Goal: Task Accomplishment & Management: Manage account settings

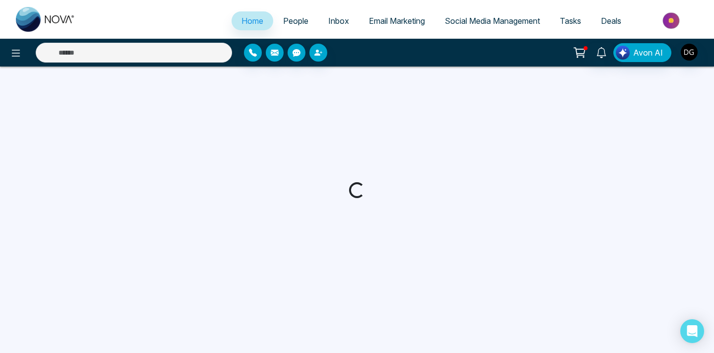
select select "*"
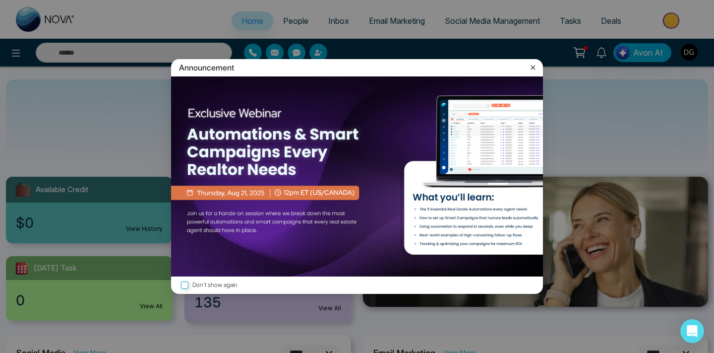
click at [530, 70] on icon at bounding box center [533, 67] width 10 height 10
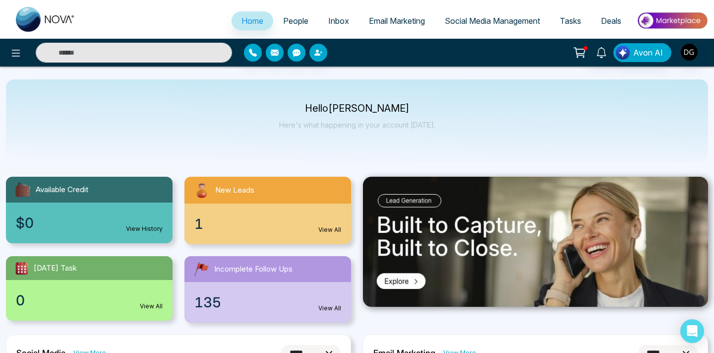
click at [285, 16] on span "People" at bounding box center [295, 21] width 25 height 10
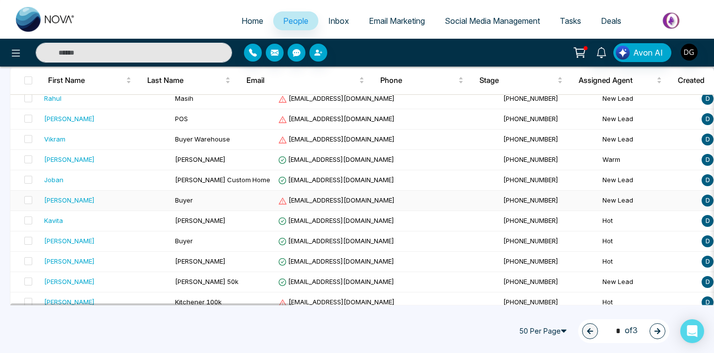
scroll to position [114, 0]
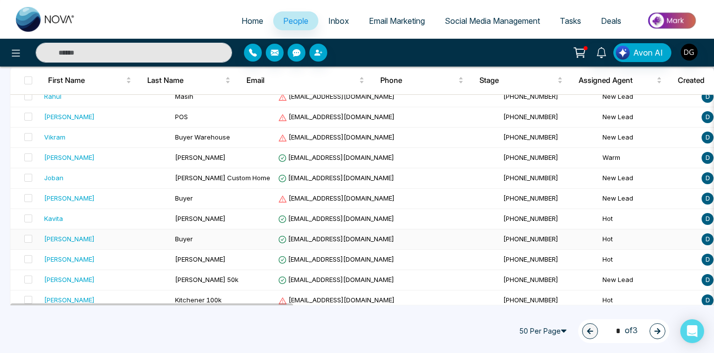
click at [71, 236] on div "[PERSON_NAME]" at bounding box center [105, 239] width 123 height 10
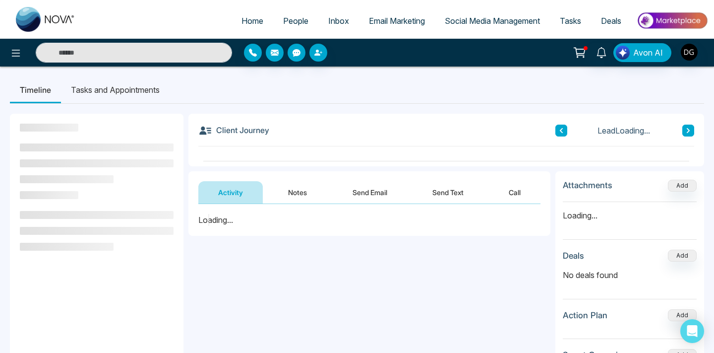
click at [304, 195] on button "Notes" at bounding box center [297, 192] width 59 height 22
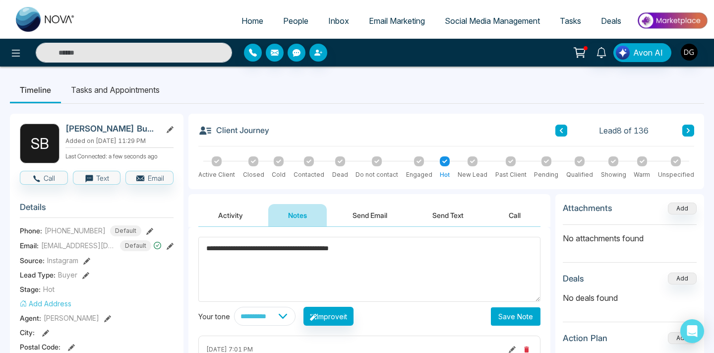
type textarea "**********"
click at [517, 314] on button "Save Note" at bounding box center [516, 316] width 50 height 18
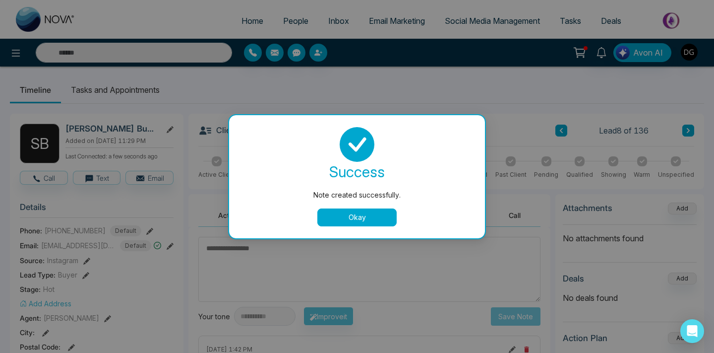
click at [363, 217] on button "Okay" at bounding box center [356, 217] width 79 height 18
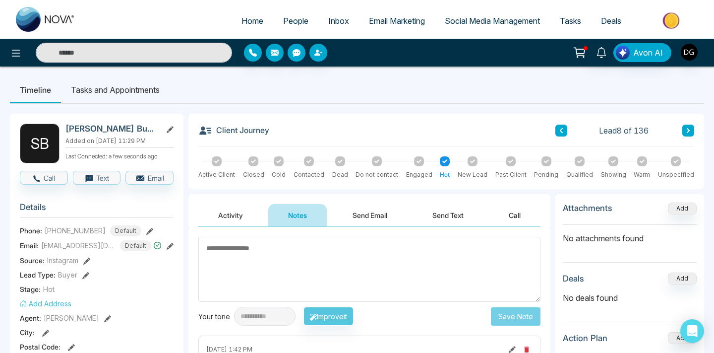
click at [283, 10] on ul "Home People Inbox Email Marketing Social Media Management Tasks Deals" at bounding box center [396, 21] width 623 height 27
click at [283, 18] on span "People" at bounding box center [295, 21] width 25 height 10
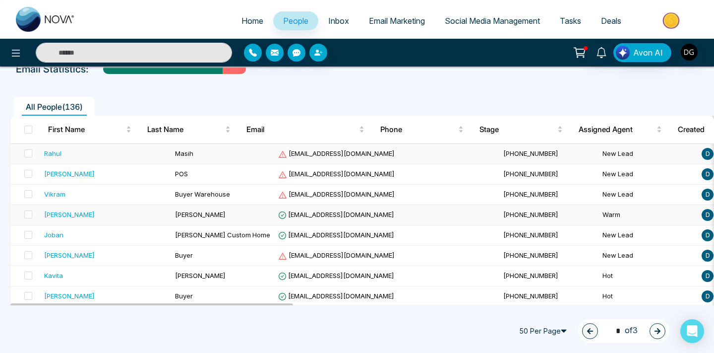
scroll to position [104, 0]
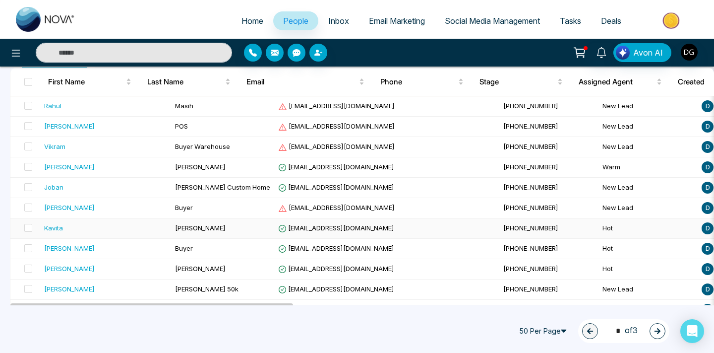
click at [115, 230] on div "Kavita" at bounding box center [105, 228] width 123 height 10
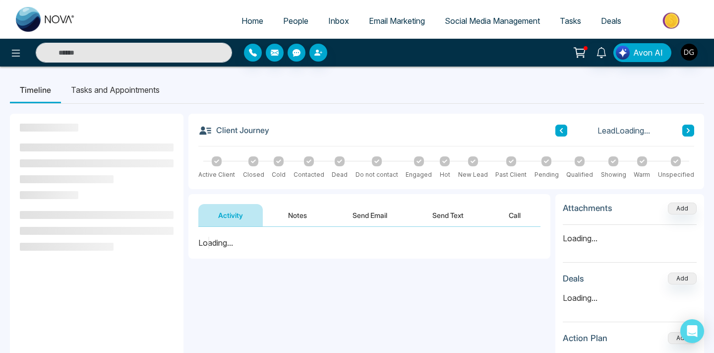
scroll to position [52, 0]
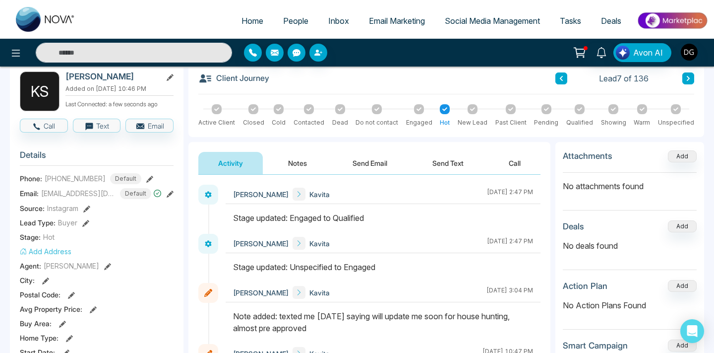
click at [293, 154] on button "Notes" at bounding box center [297, 163] width 59 height 22
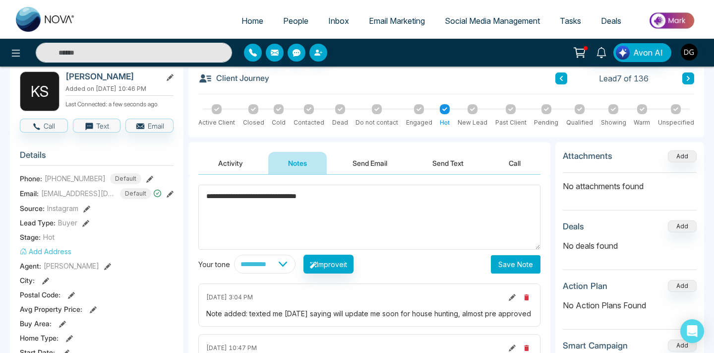
click at [209, 198] on textarea "**********" at bounding box center [369, 217] width 342 height 65
click at [335, 192] on textarea "**********" at bounding box center [369, 217] width 342 height 65
type textarea "**********"
click at [513, 251] on div "**********" at bounding box center [369, 229] width 342 height 89
click at [508, 259] on button "Save Note" at bounding box center [516, 264] width 50 height 18
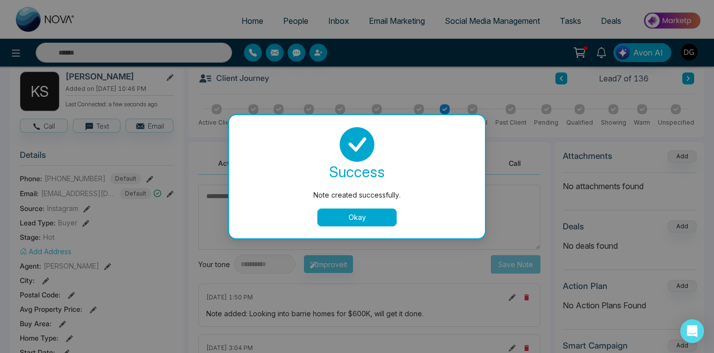
click at [330, 209] on button "Okay" at bounding box center [356, 217] width 79 height 18
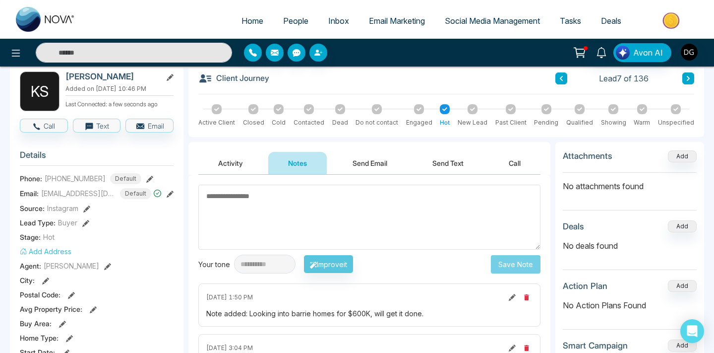
click at [283, 21] on span "People" at bounding box center [295, 21] width 25 height 10
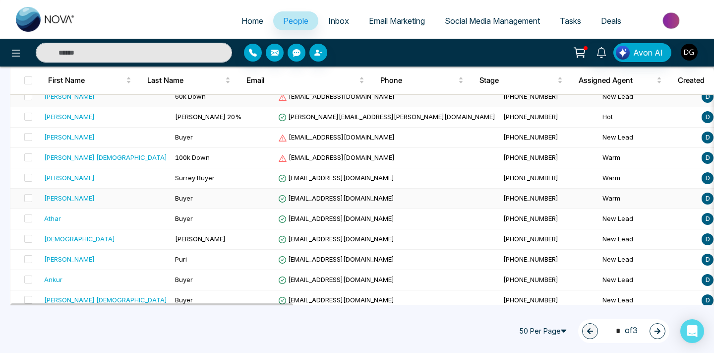
scroll to position [480, 0]
click at [66, 193] on div "[PERSON_NAME]" at bounding box center [69, 197] width 51 height 10
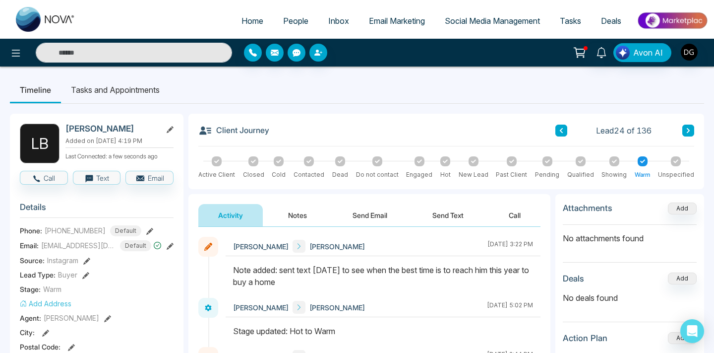
click at [287, 215] on button "Notes" at bounding box center [297, 215] width 59 height 22
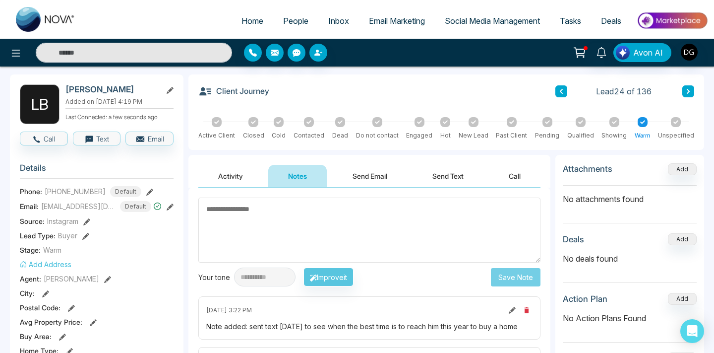
scroll to position [59, 0]
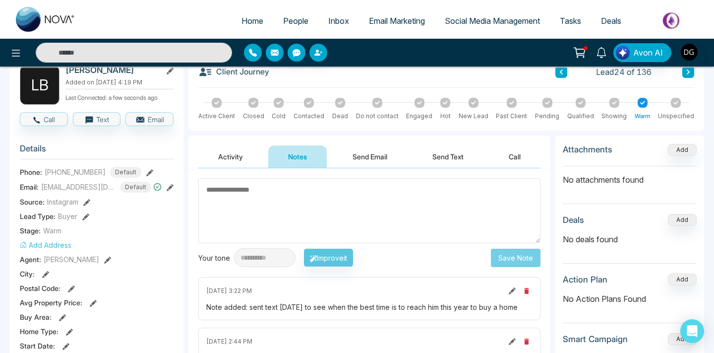
click at [255, 183] on textarea at bounding box center [369, 210] width 342 height 65
click at [508, 290] on button at bounding box center [512, 290] width 11 height 11
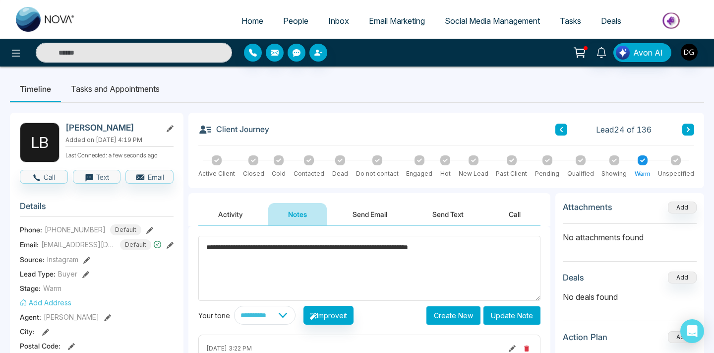
scroll to position [0, 0]
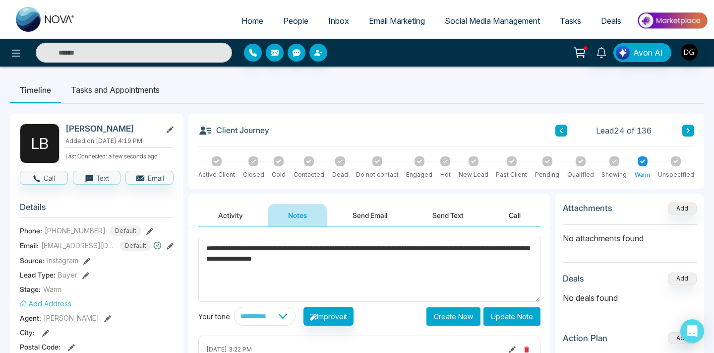
type textarea "**********"
click at [505, 314] on button "Update Note" at bounding box center [512, 316] width 57 height 18
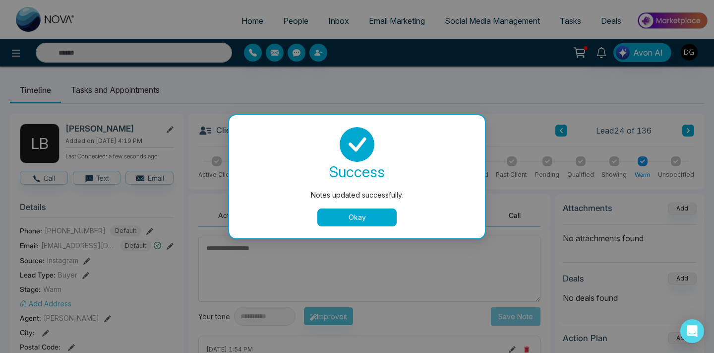
click at [368, 206] on div "success Notes updated successfully. Okay" at bounding box center [357, 176] width 232 height 99
click at [360, 215] on button "Okay" at bounding box center [356, 217] width 79 height 18
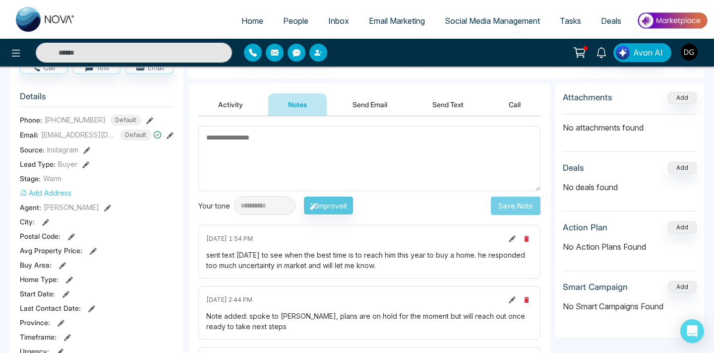
scroll to position [111, 0]
click at [289, 18] on span "People" at bounding box center [295, 21] width 25 height 10
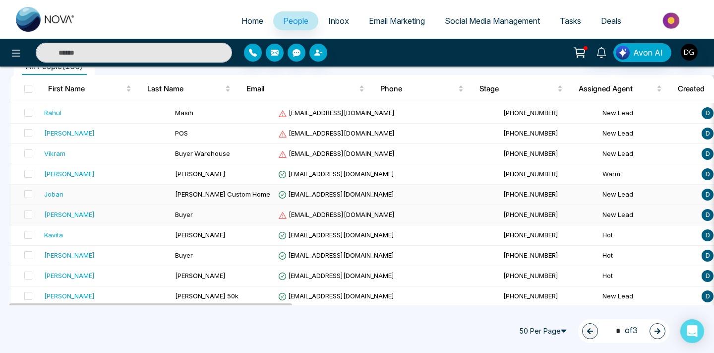
scroll to position [96, 0]
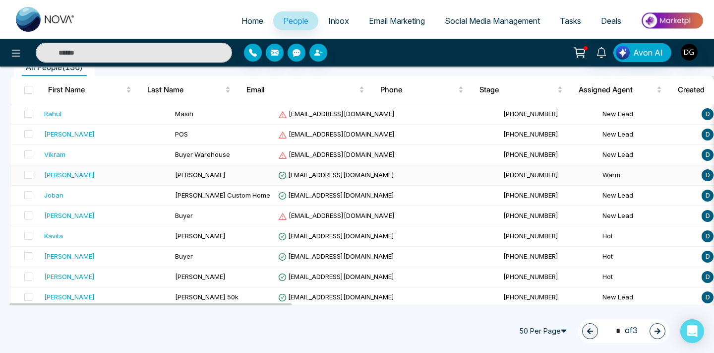
click at [203, 175] on td "[PERSON_NAME]" at bounding box center [222, 175] width 103 height 20
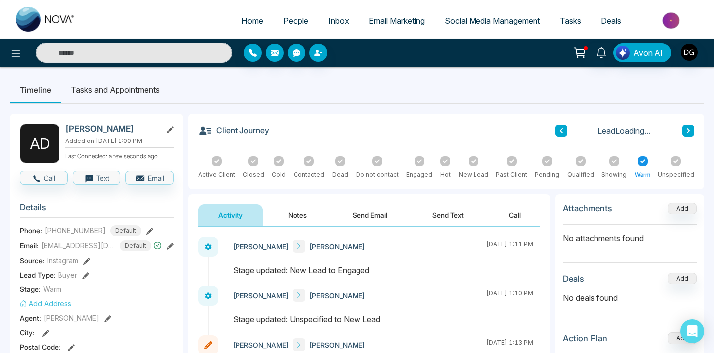
click at [301, 213] on button "Notes" at bounding box center [297, 215] width 59 height 22
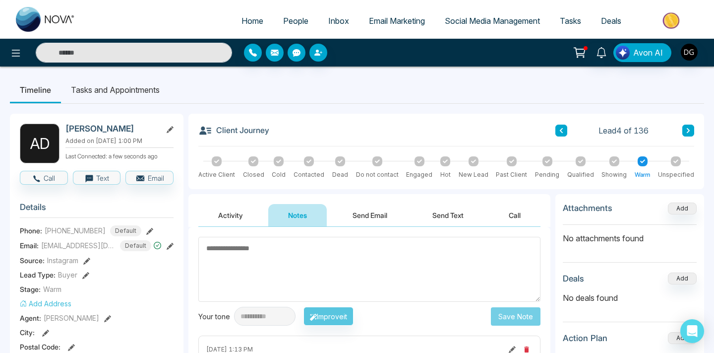
click at [285, 29] on link "People" at bounding box center [295, 20] width 45 height 19
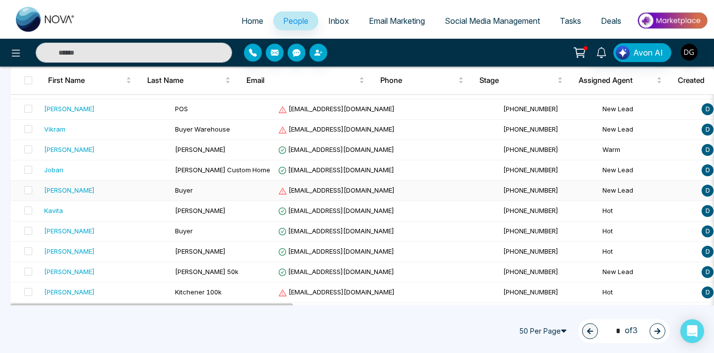
scroll to position [126, 0]
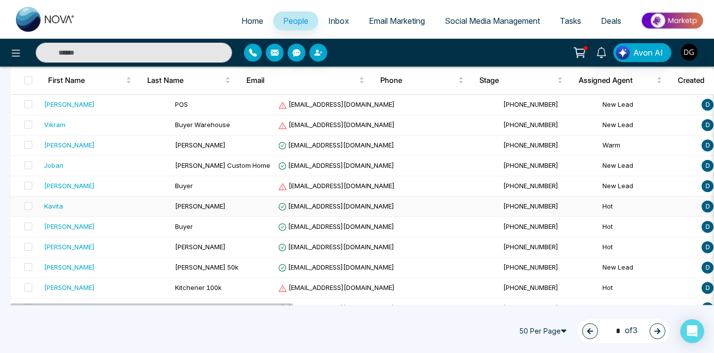
click at [171, 210] on td "[PERSON_NAME]" at bounding box center [222, 206] width 103 height 20
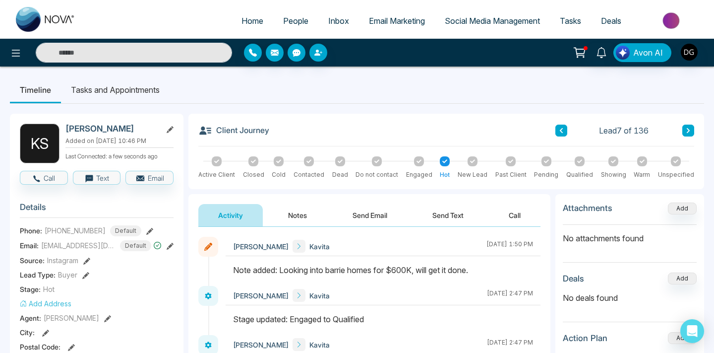
click at [615, 162] on icon at bounding box center [613, 161] width 5 height 5
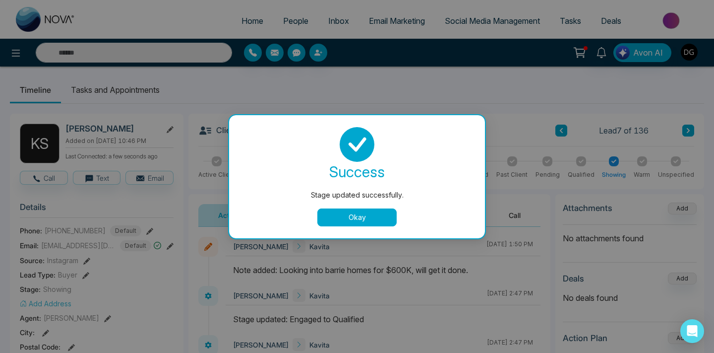
click at [358, 233] on div "success Stage updated successfully. Okay" at bounding box center [357, 176] width 256 height 123
click at [355, 222] on button "Okay" at bounding box center [356, 217] width 79 height 18
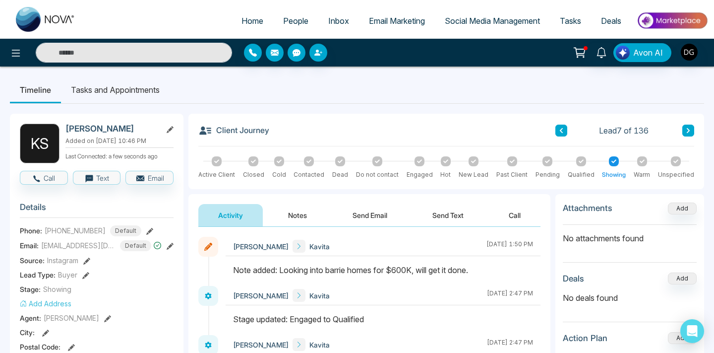
click at [284, 14] on link "People" at bounding box center [295, 20] width 45 height 19
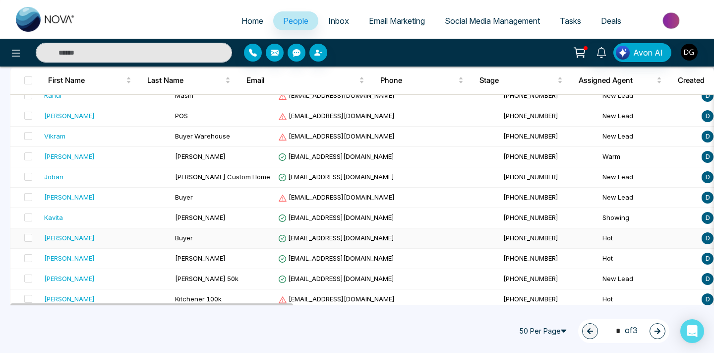
scroll to position [116, 0]
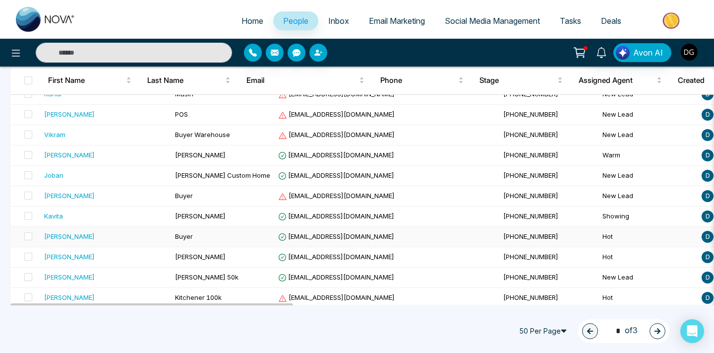
click at [171, 232] on td "Buyer" at bounding box center [222, 237] width 103 height 20
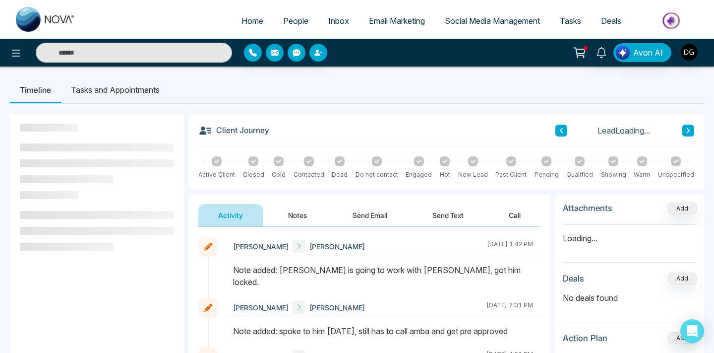
click at [610, 160] on div at bounding box center [614, 161] width 10 height 10
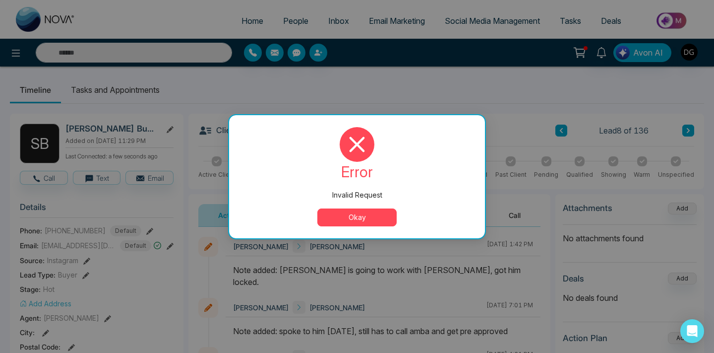
click at [363, 212] on button "Okay" at bounding box center [356, 217] width 79 height 18
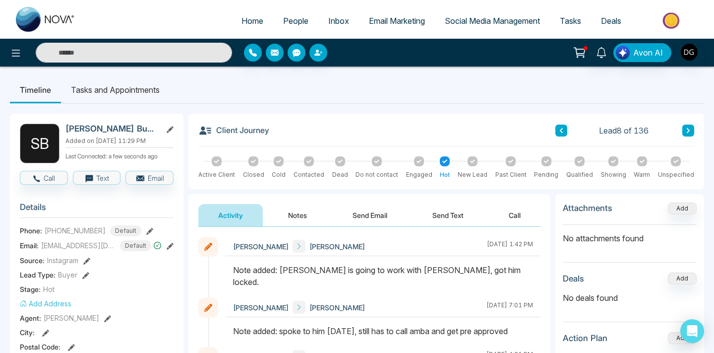
click at [613, 159] on icon at bounding box center [613, 161] width 5 height 5
click at [299, 17] on span "People" at bounding box center [295, 21] width 25 height 10
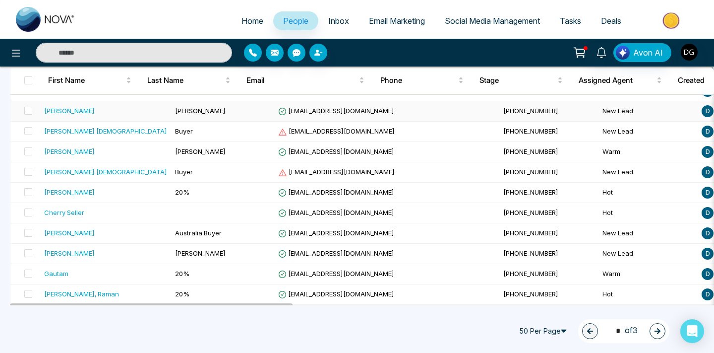
scroll to position [915, 0]
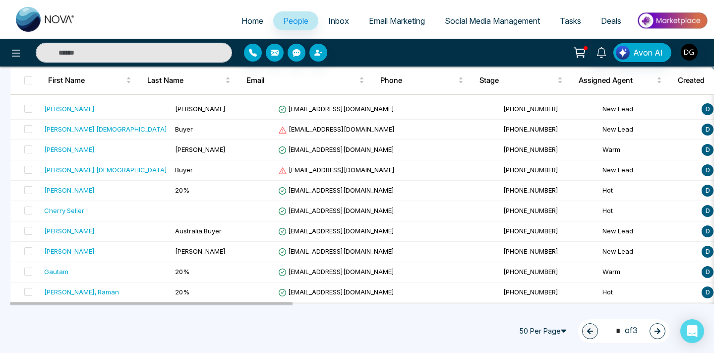
click at [654, 332] on icon "button" at bounding box center [657, 330] width 7 height 7
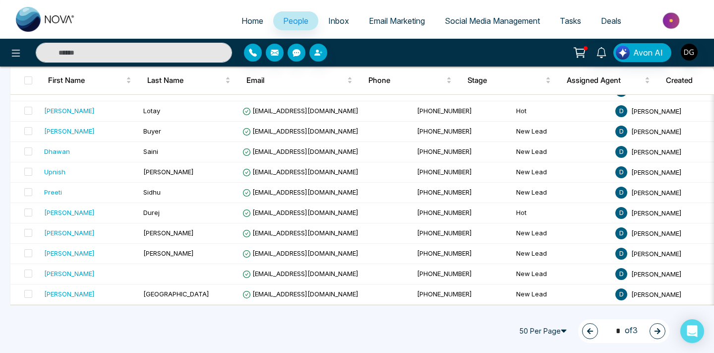
scroll to position [912, 0]
click at [660, 330] on icon "button" at bounding box center [658, 331] width 6 height 6
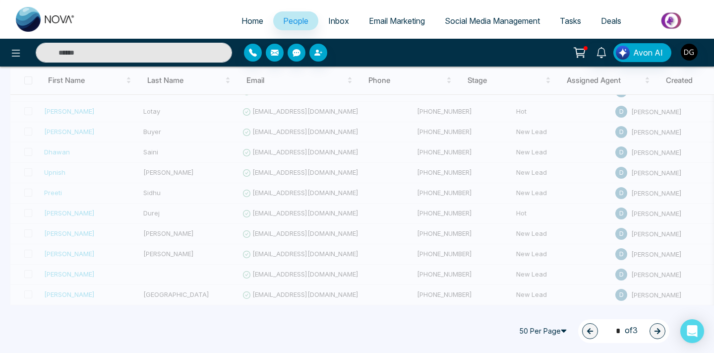
type input "*"
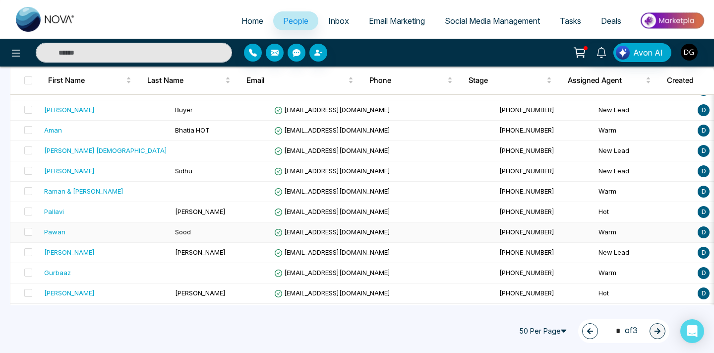
scroll to position [321, 0]
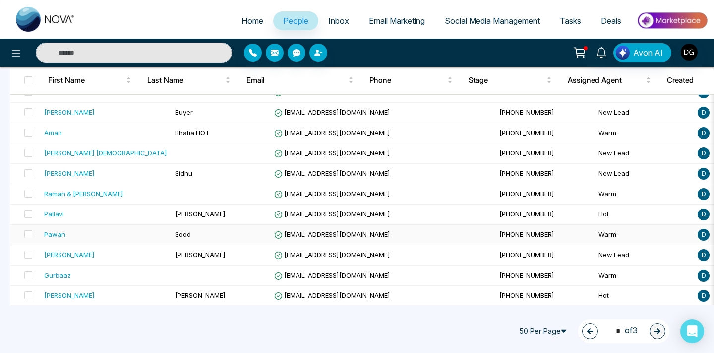
click at [208, 231] on td "Sood" at bounding box center [220, 235] width 99 height 20
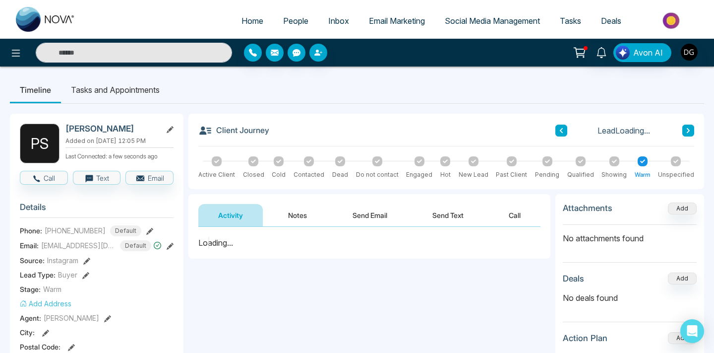
click at [298, 213] on button "Notes" at bounding box center [297, 215] width 59 height 22
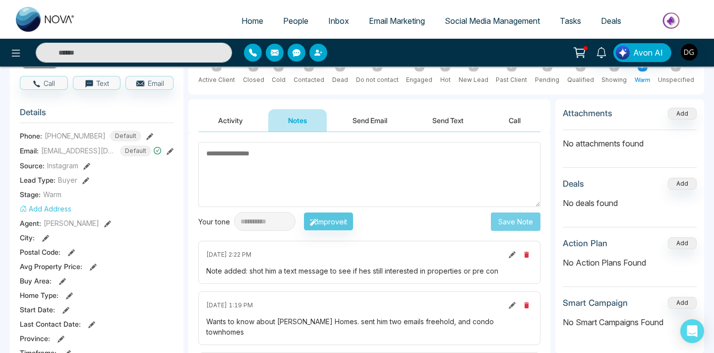
scroll to position [119, 0]
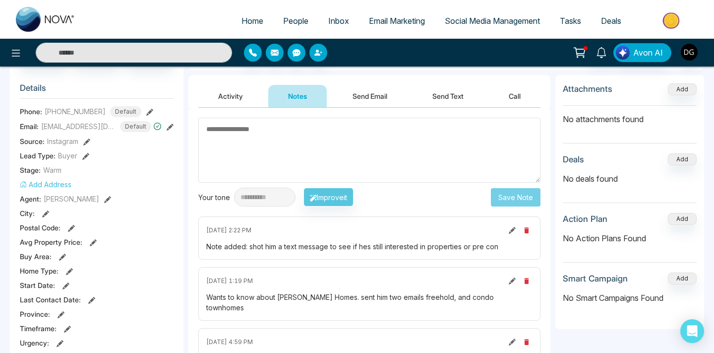
click at [296, 8] on ul "Home People Inbox Email Marketing Social Media Management Tasks Deals" at bounding box center [396, 21] width 623 height 27
click at [287, 18] on span "People" at bounding box center [295, 21] width 25 height 10
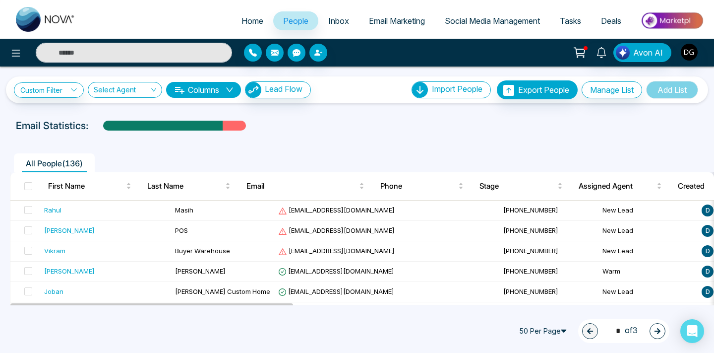
scroll to position [0, 0]
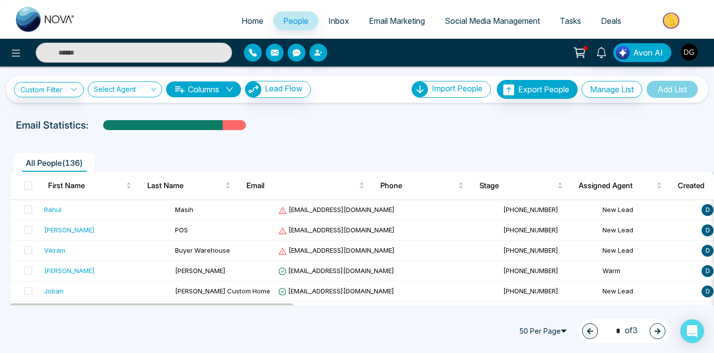
click at [658, 330] on icon "button" at bounding box center [658, 331] width 6 height 6
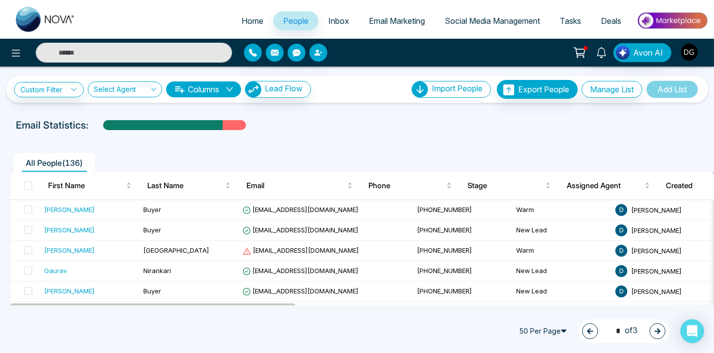
click at [651, 326] on button "button" at bounding box center [658, 331] width 16 height 16
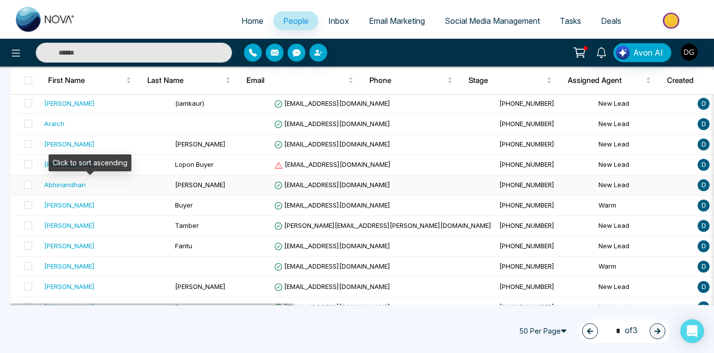
scroll to position [140, 0]
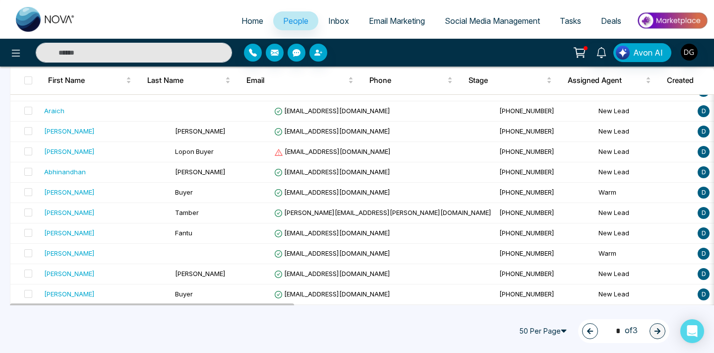
click at [587, 329] on icon "button" at bounding box center [590, 331] width 6 height 6
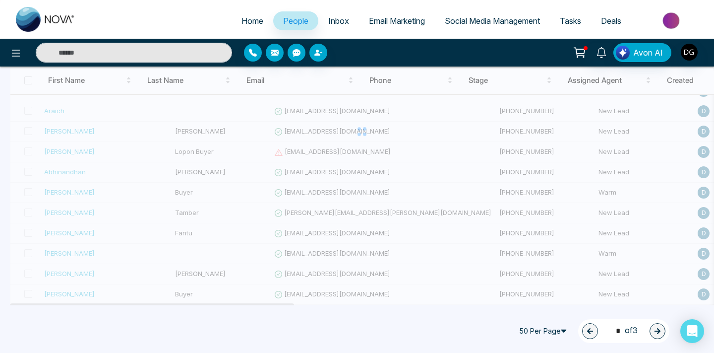
type input "*"
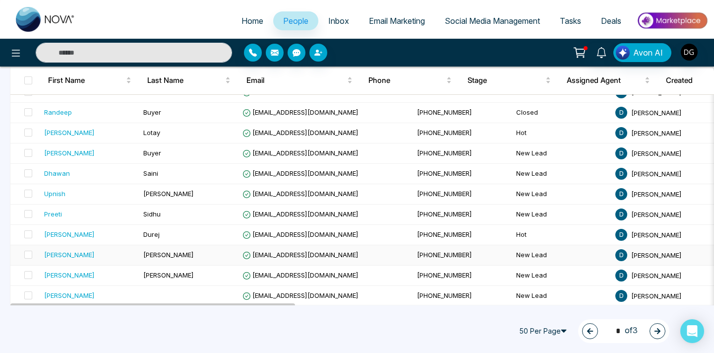
scroll to position [879, 0]
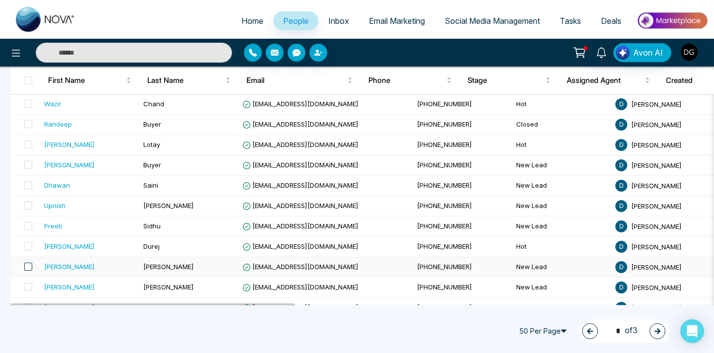
click at [24, 268] on span at bounding box center [28, 266] width 8 height 8
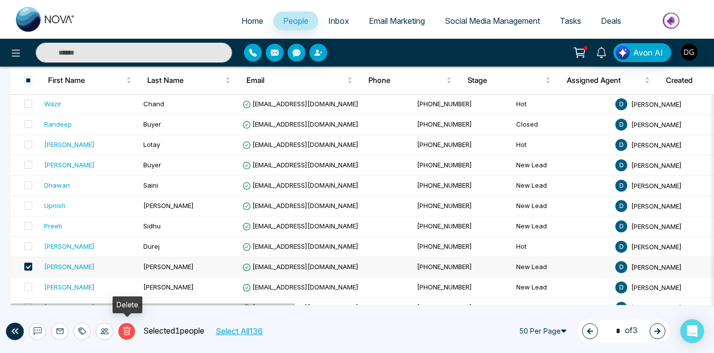
click at [129, 329] on icon at bounding box center [126, 330] width 7 height 8
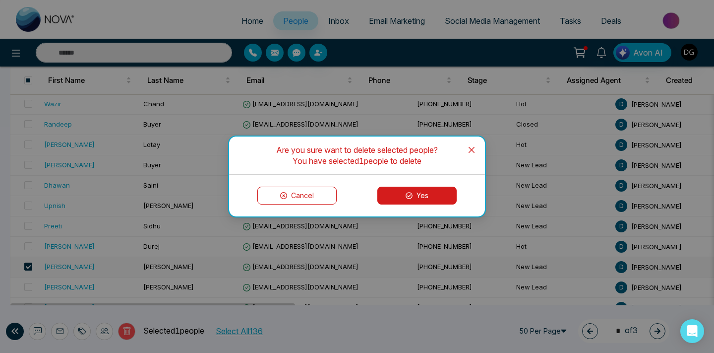
click at [304, 200] on button "Cancel" at bounding box center [296, 195] width 79 height 18
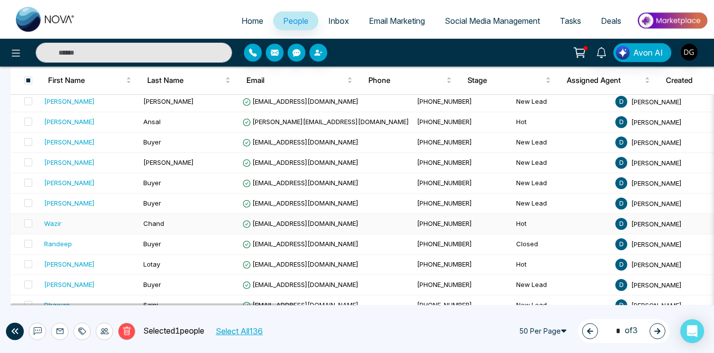
scroll to position [729, 0]
